Goal: Check status: Check status

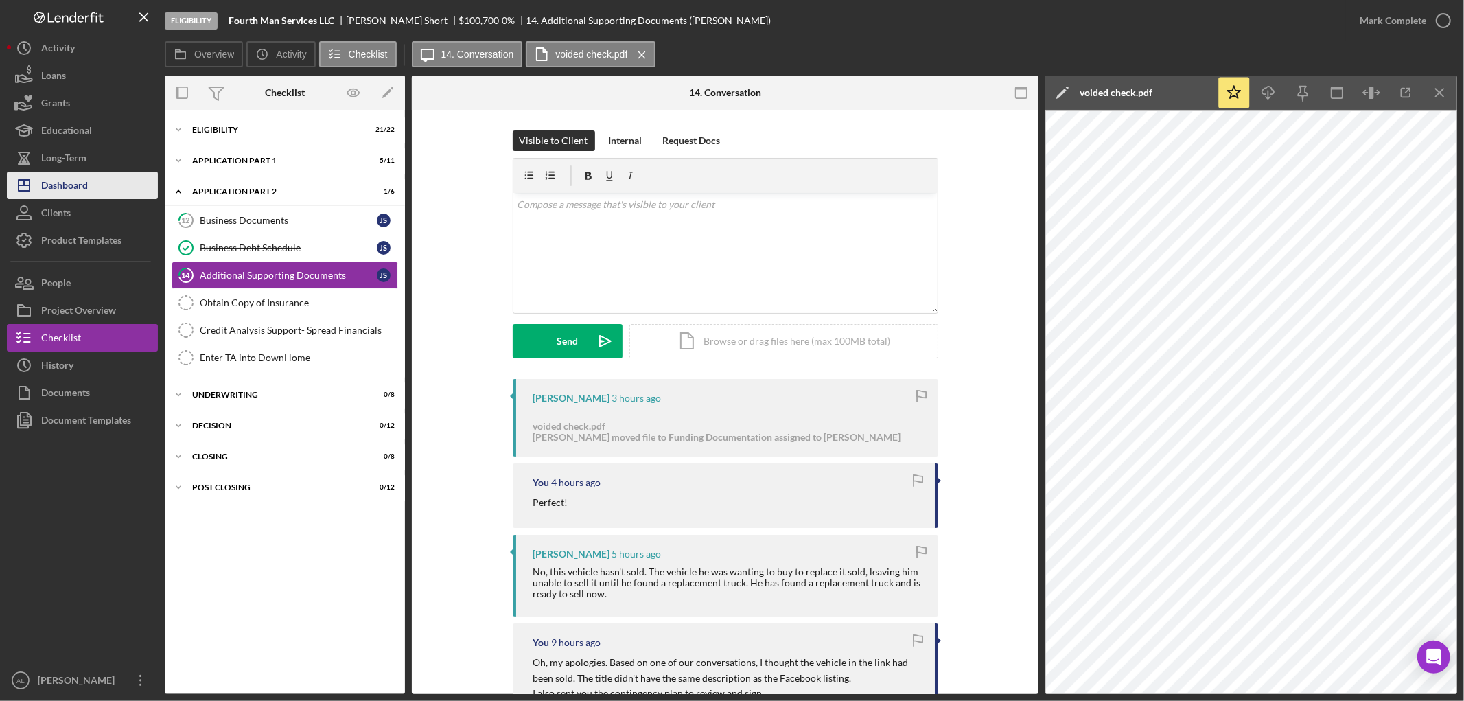
click at [50, 177] on div "Dashboard" at bounding box center [64, 187] width 47 height 31
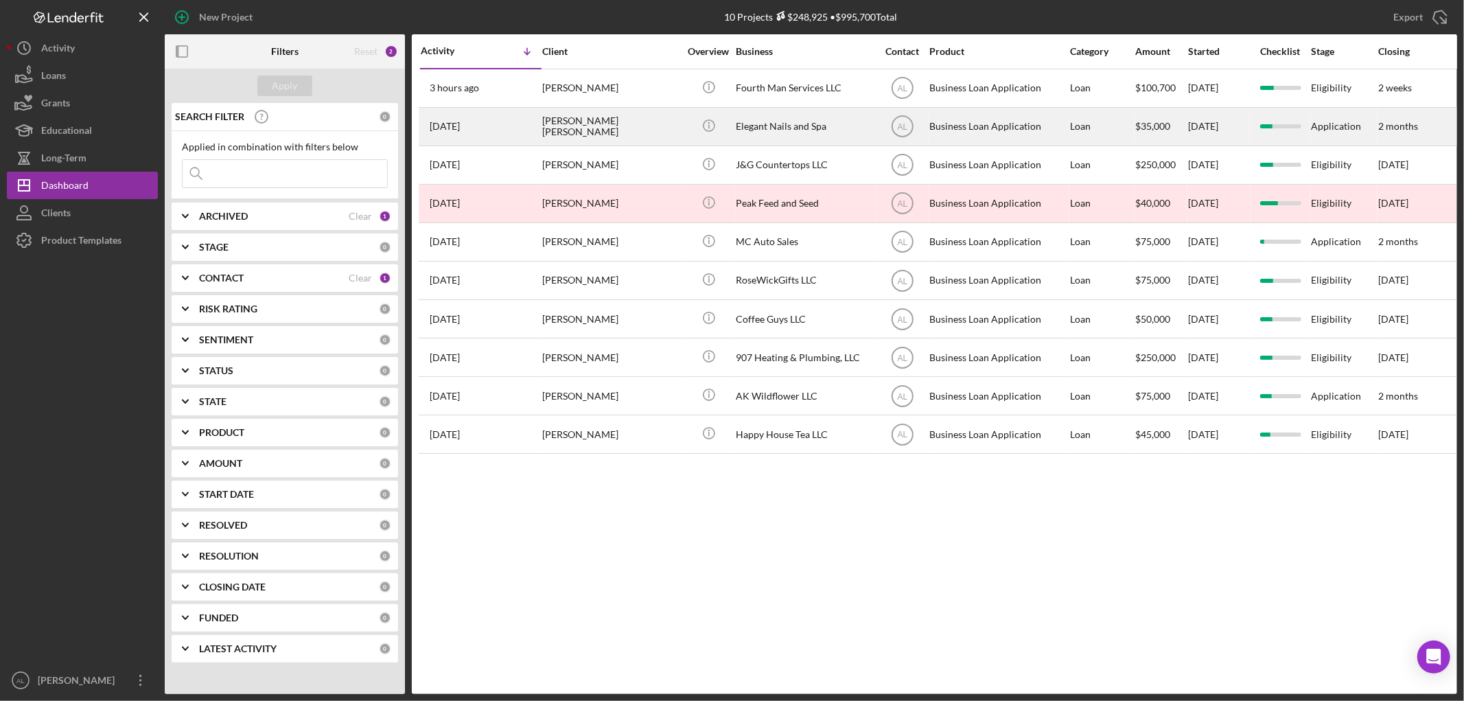
click at [550, 127] on div "[PERSON_NAME] [PERSON_NAME]" at bounding box center [610, 126] width 137 height 36
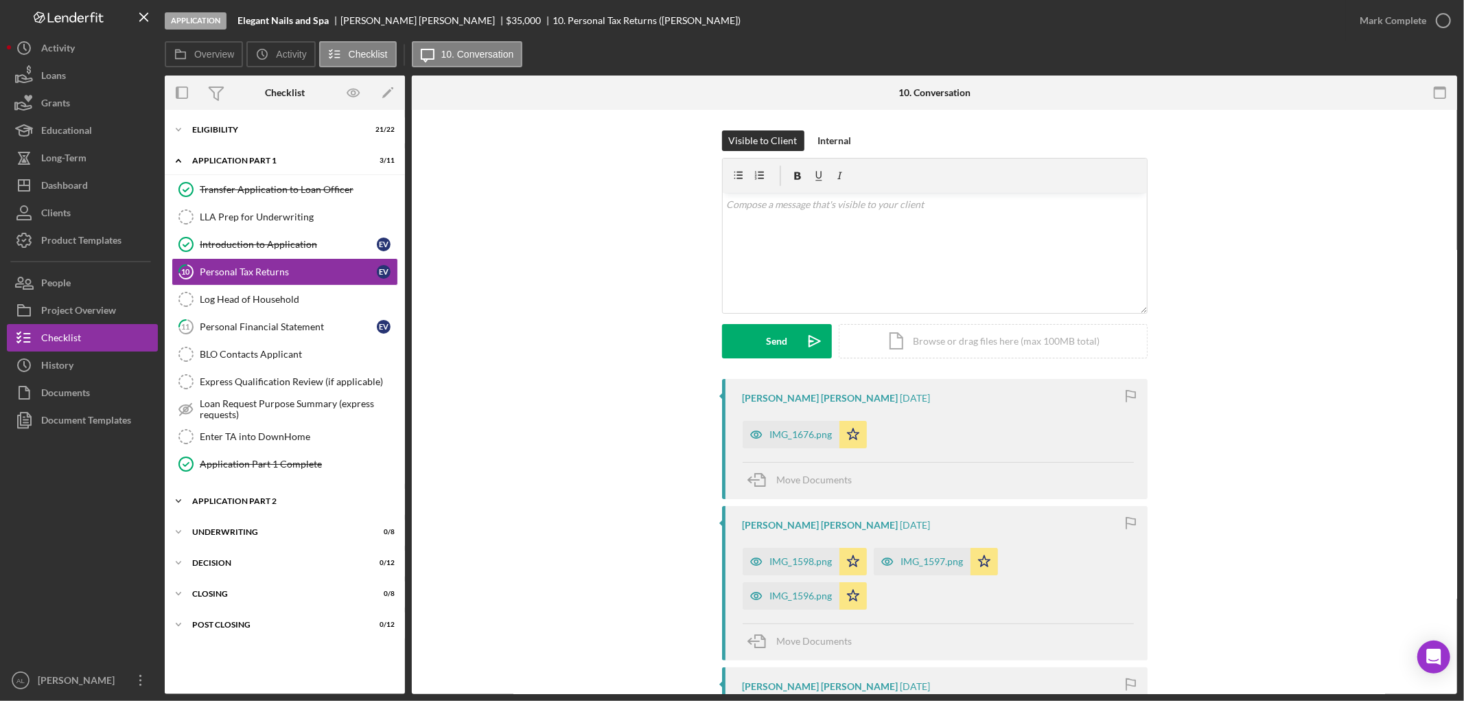
click at [231, 502] on div "Application Part 2" at bounding box center [290, 501] width 196 height 8
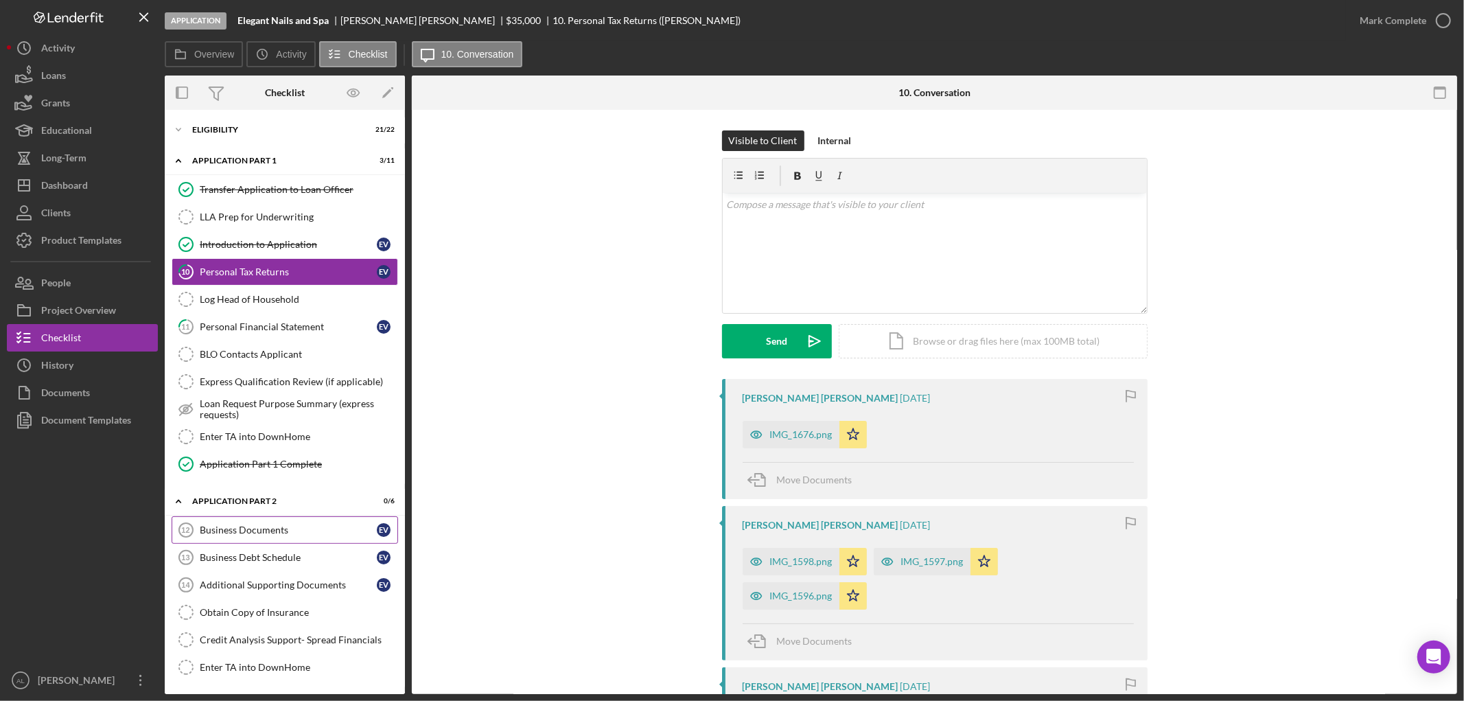
click at [237, 538] on link "Business Documents 12 Business Documents E V" at bounding box center [285, 529] width 226 height 27
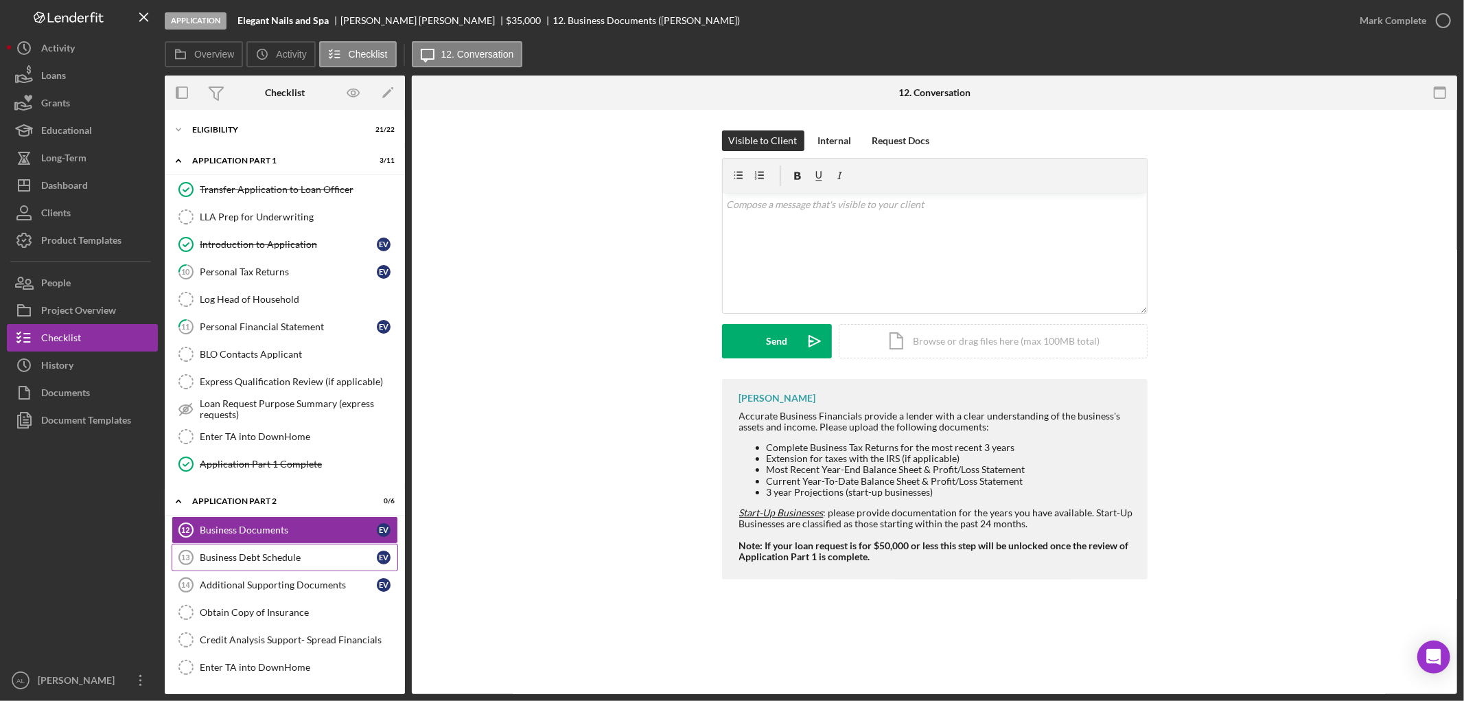
click at [245, 550] on link "Business Debt Schedule 13 Business Debt Schedule E V" at bounding box center [285, 556] width 226 height 27
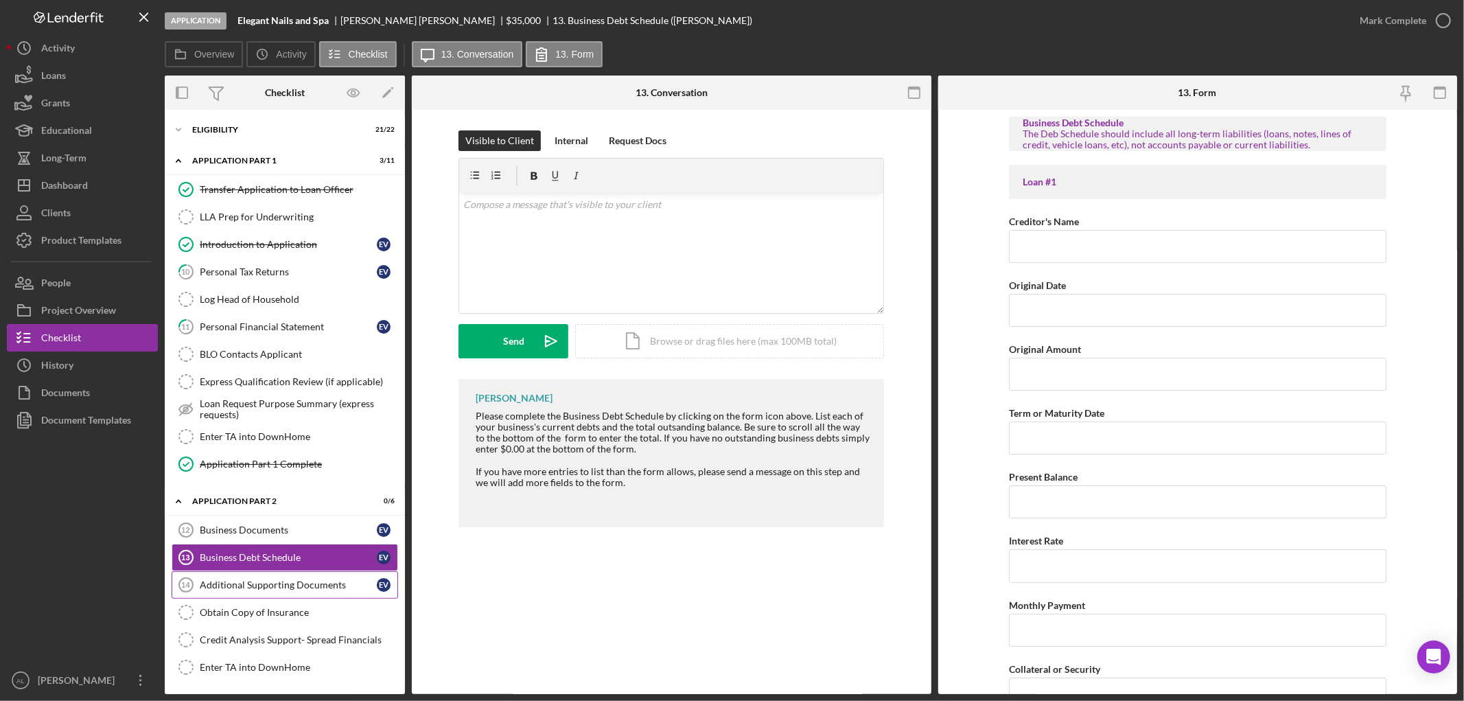
click at [245, 578] on link "Additional Supporting Documents 14 Additional Supporting Documents E V" at bounding box center [285, 584] width 226 height 27
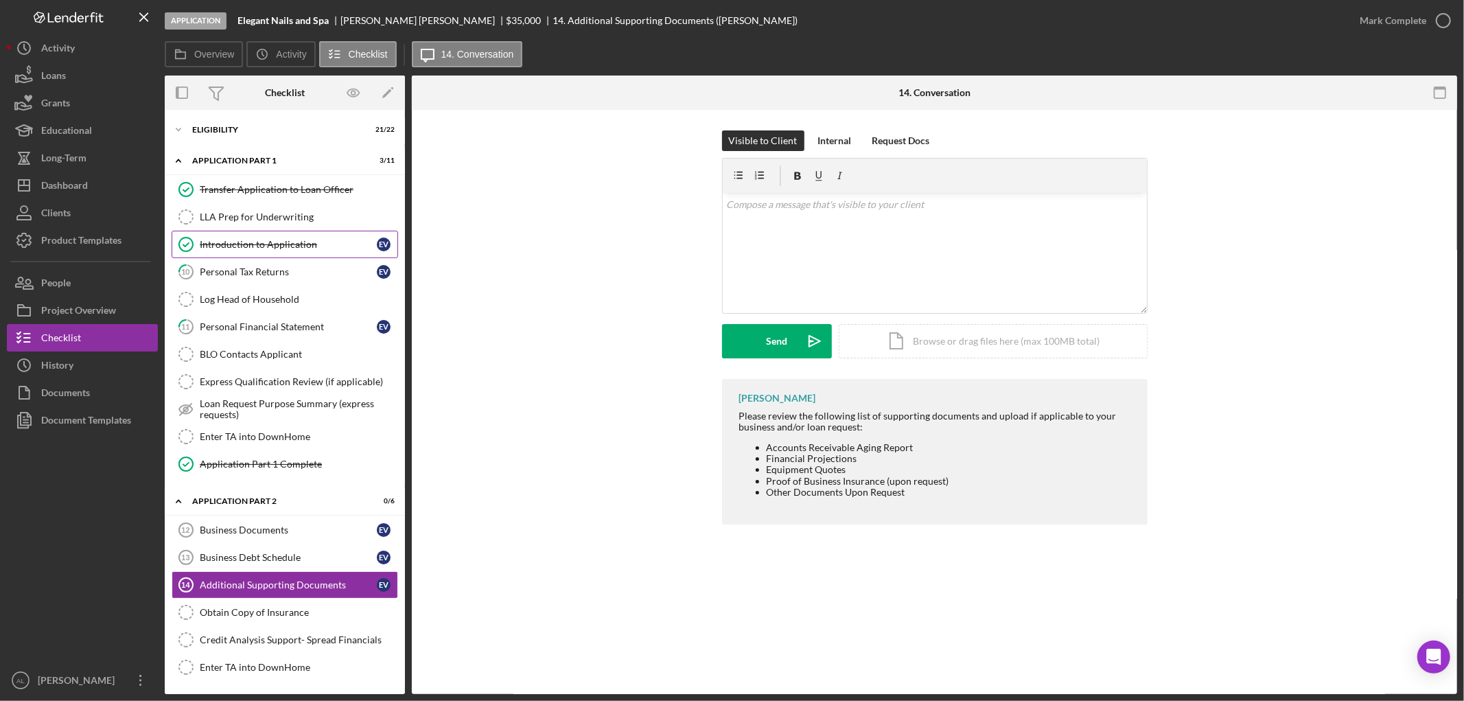
click at [279, 247] on div "Introduction to Application" at bounding box center [288, 244] width 177 height 11
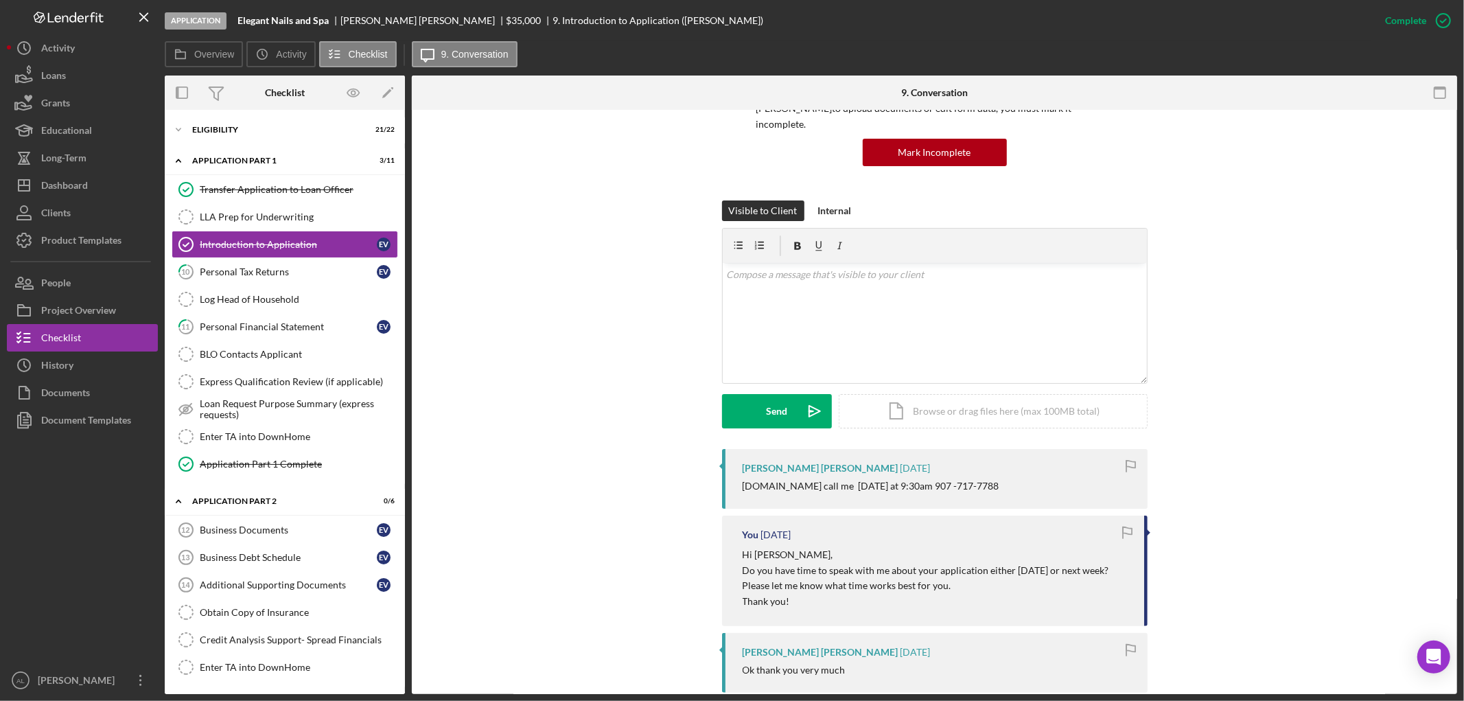
scroll to position [135, 0]
click at [314, 333] on link "11 Personal Financial Statement E V" at bounding box center [285, 326] width 226 height 27
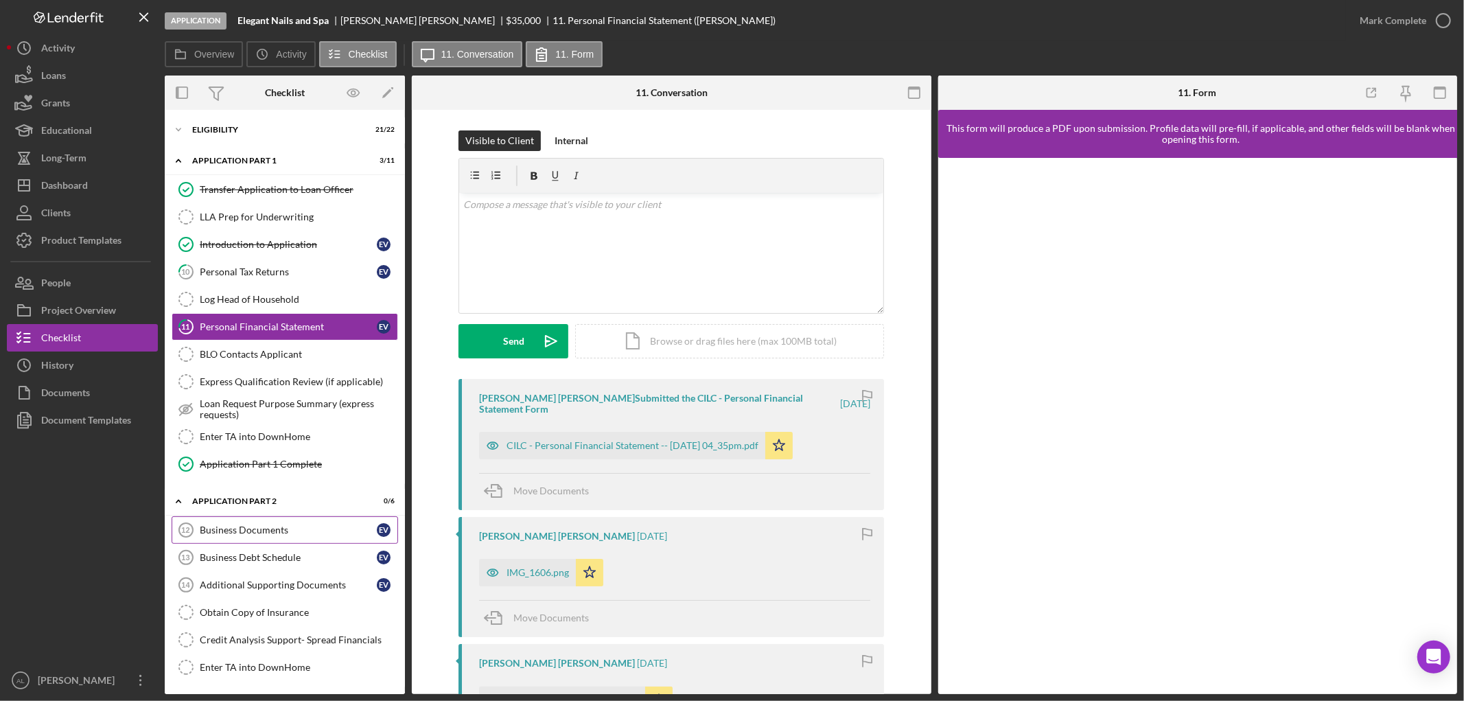
click at [266, 531] on div "Business Documents" at bounding box center [288, 529] width 177 height 11
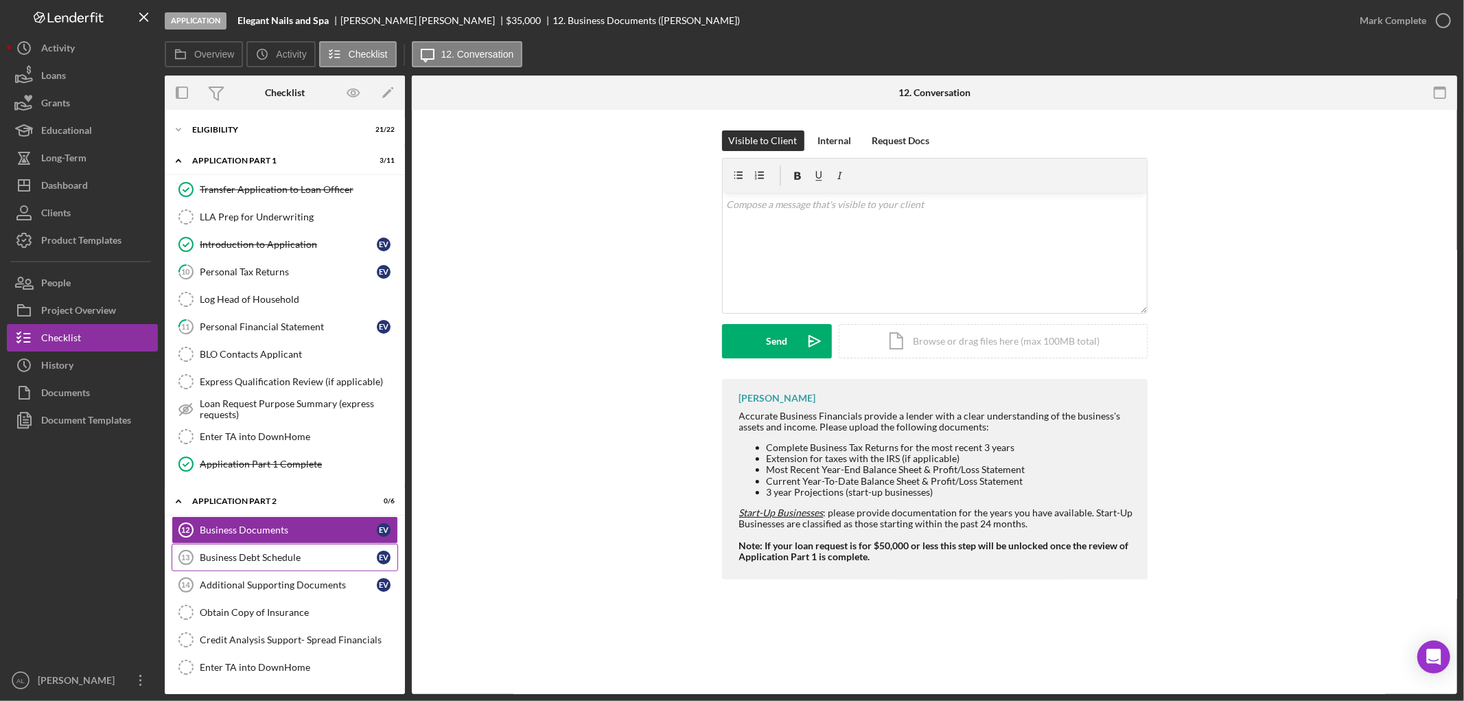
click at [279, 545] on link "Business Debt Schedule 13 Business Debt Schedule E V" at bounding box center [285, 556] width 226 height 27
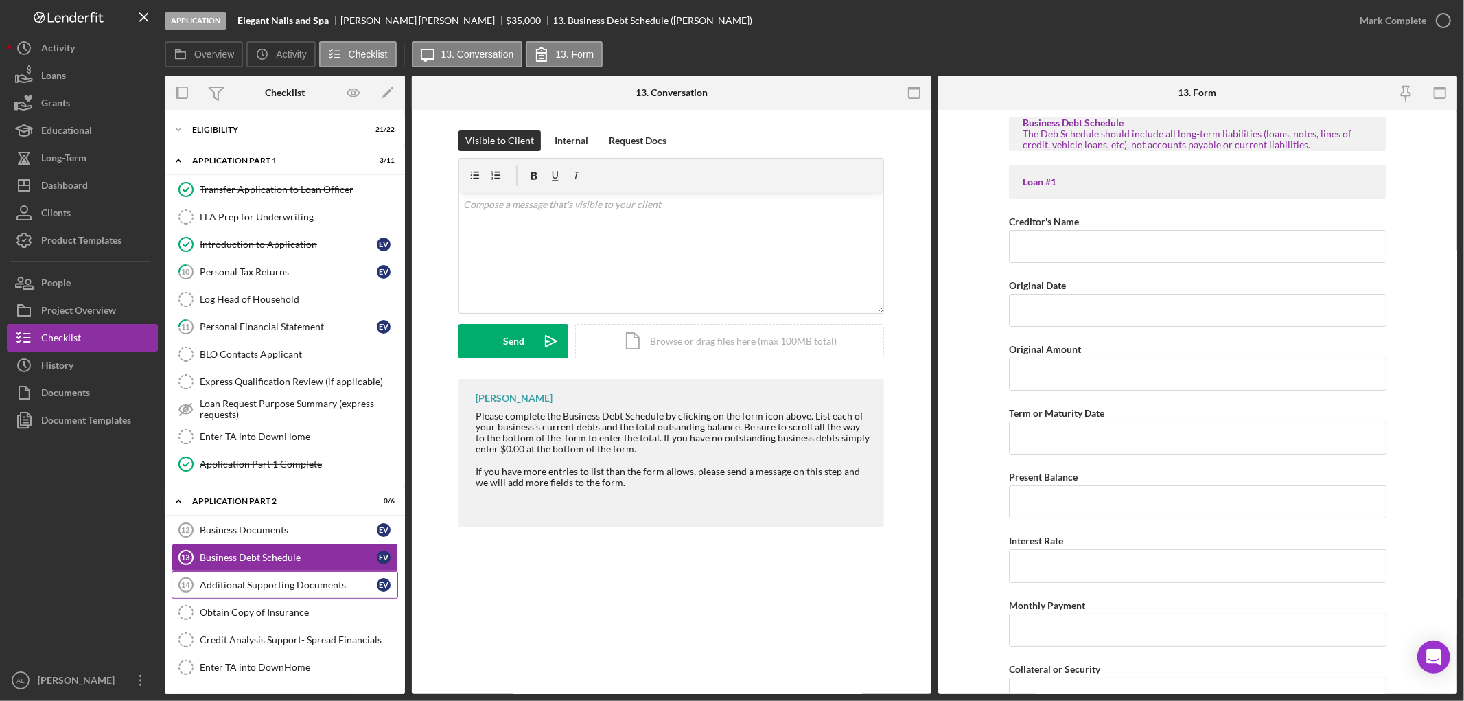
click at [284, 587] on div "Additional Supporting Documents" at bounding box center [288, 584] width 177 height 11
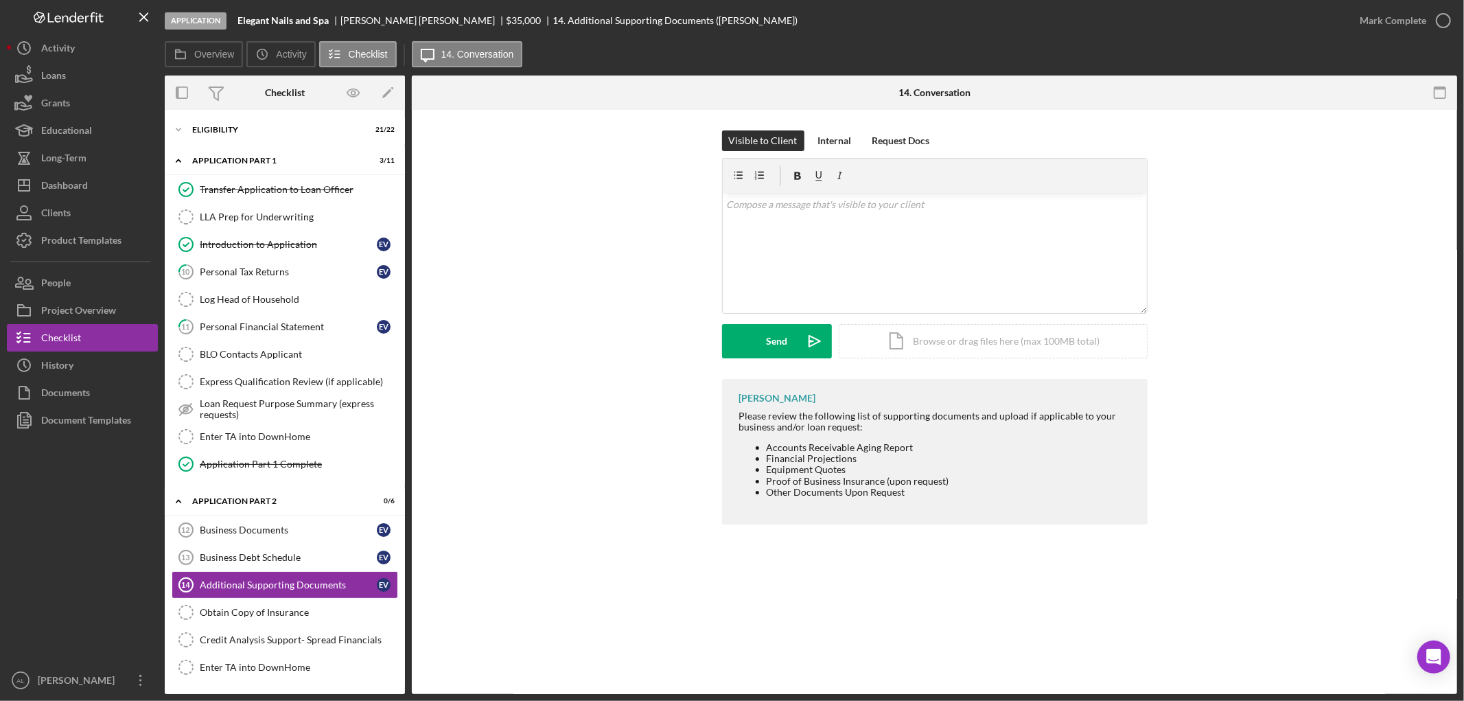
click at [463, 478] on div "[PERSON_NAME] Please review the following list of supporting documents and uplo…" at bounding box center [934, 455] width 1004 height 152
